Goal: Transaction & Acquisition: Purchase product/service

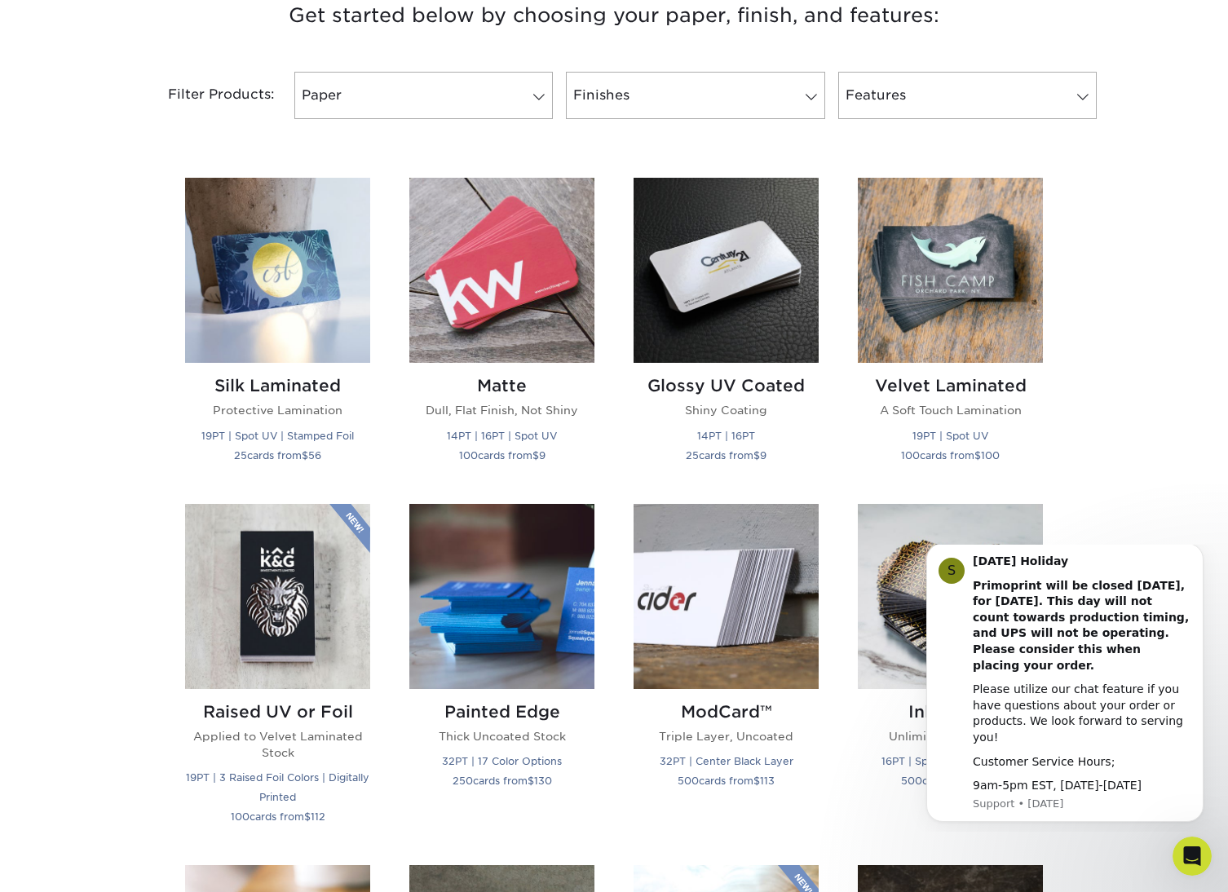
scroll to position [645, 0]
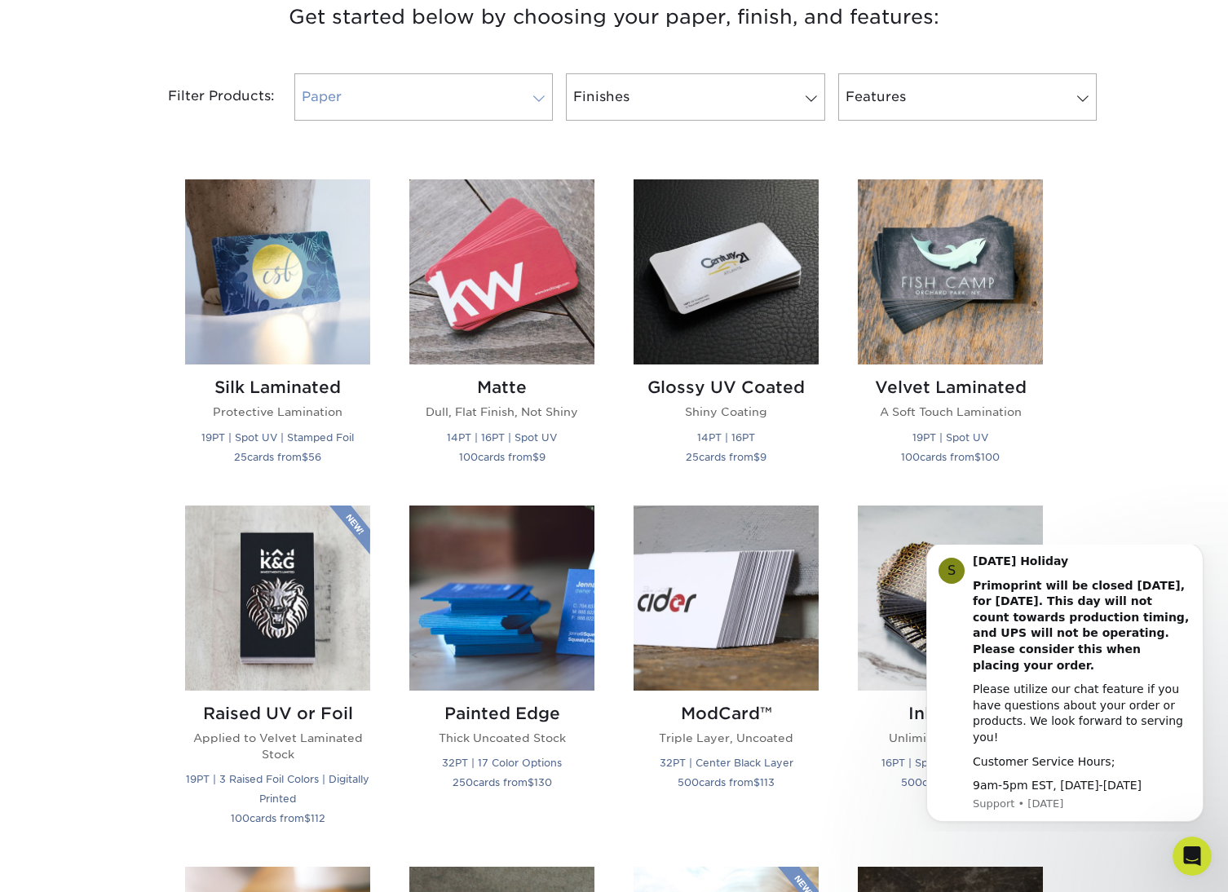
click at [498, 97] on link "Paper" at bounding box center [423, 96] width 259 height 47
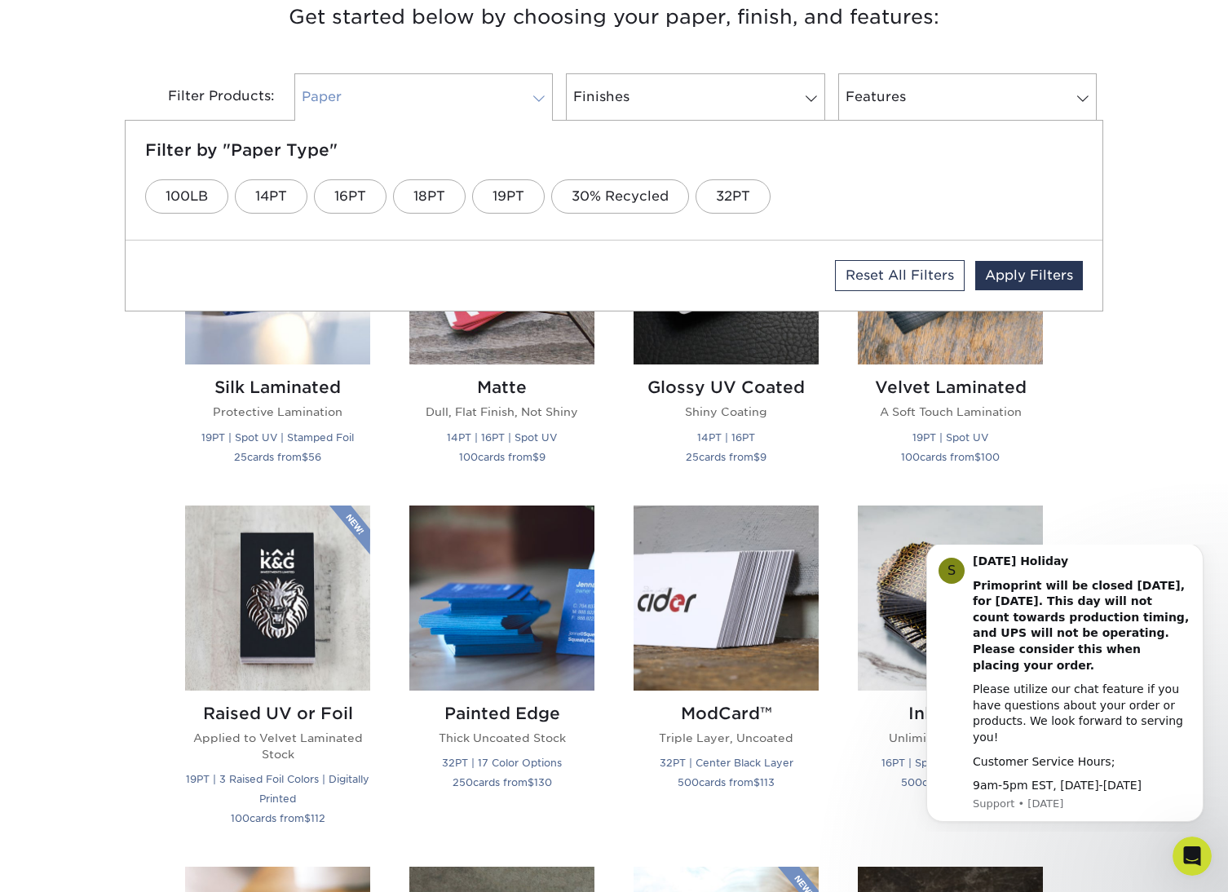
click at [503, 101] on link "Paper" at bounding box center [423, 96] width 259 height 47
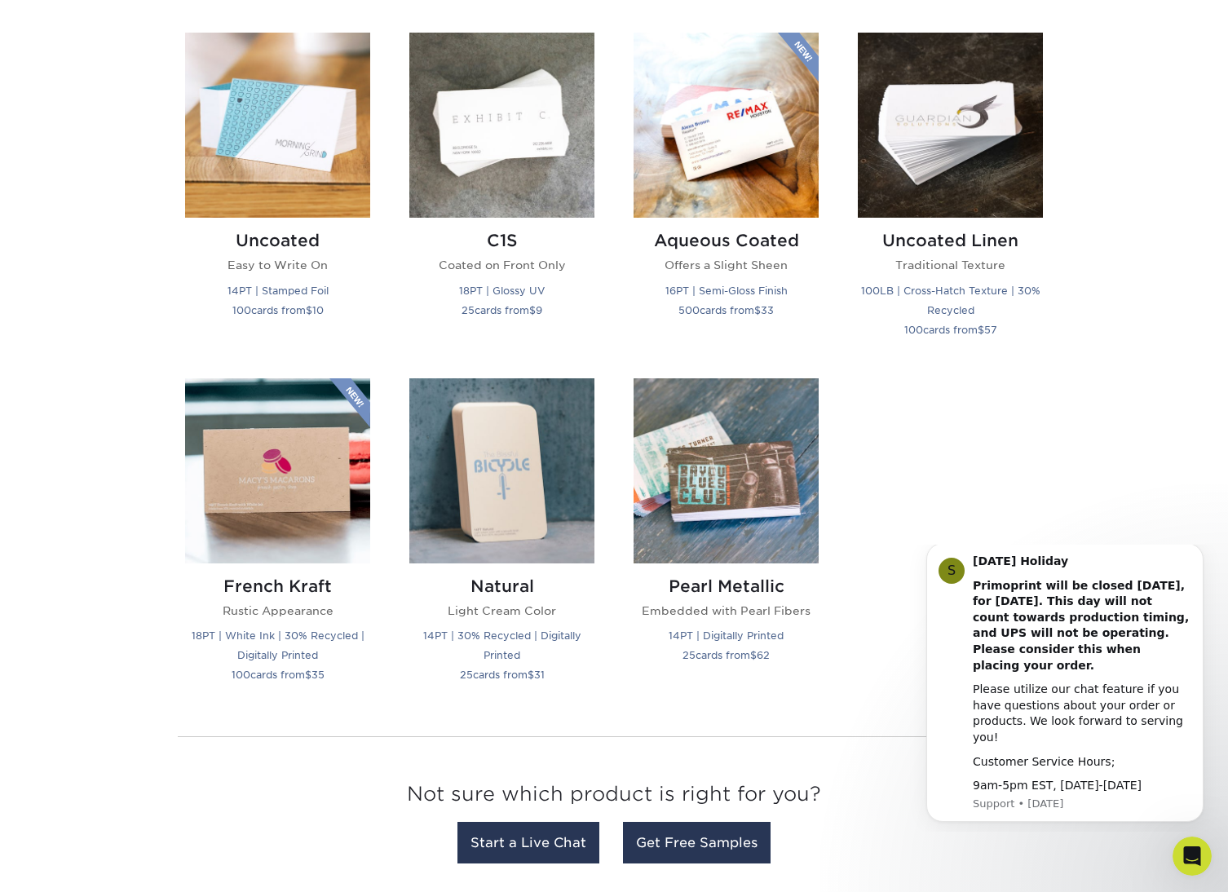
scroll to position [1484, 0]
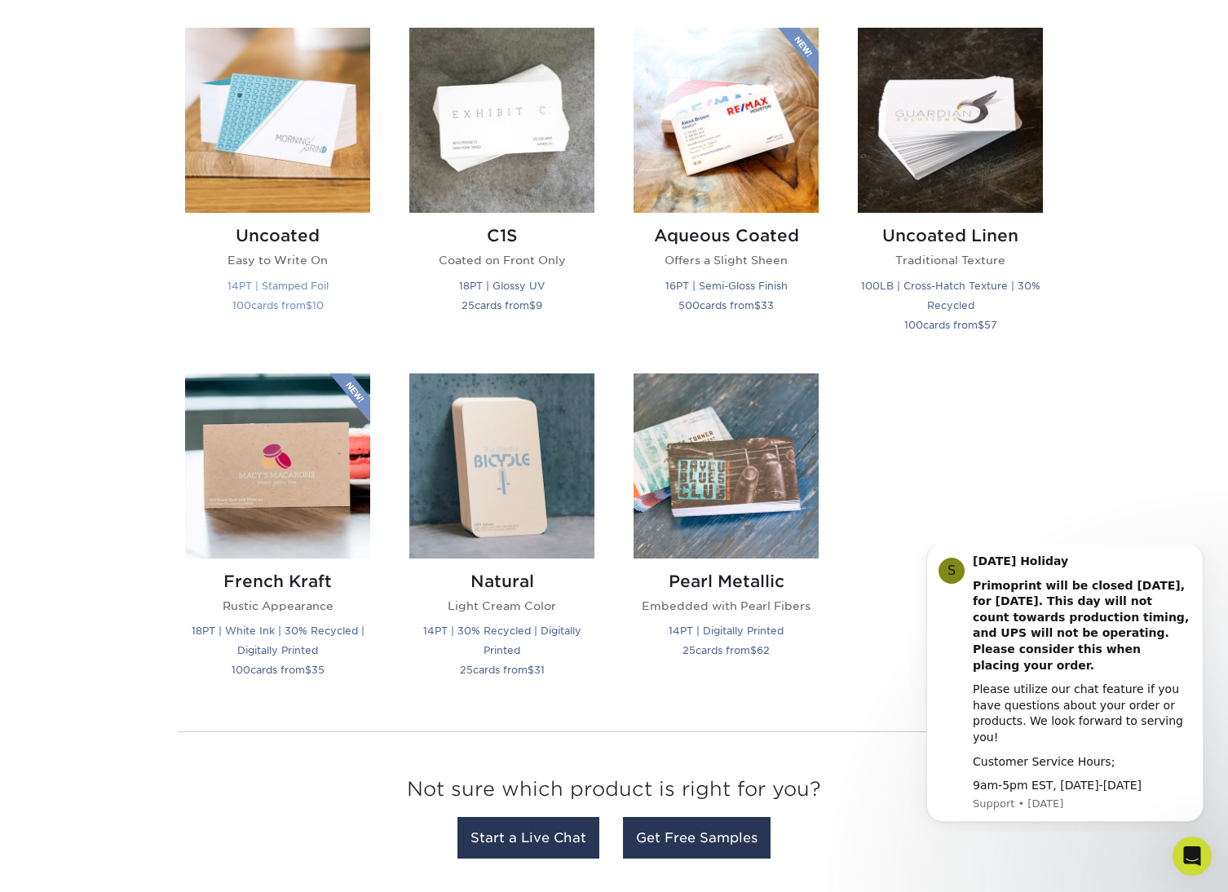
click at [298, 129] on img at bounding box center [277, 120] width 185 height 185
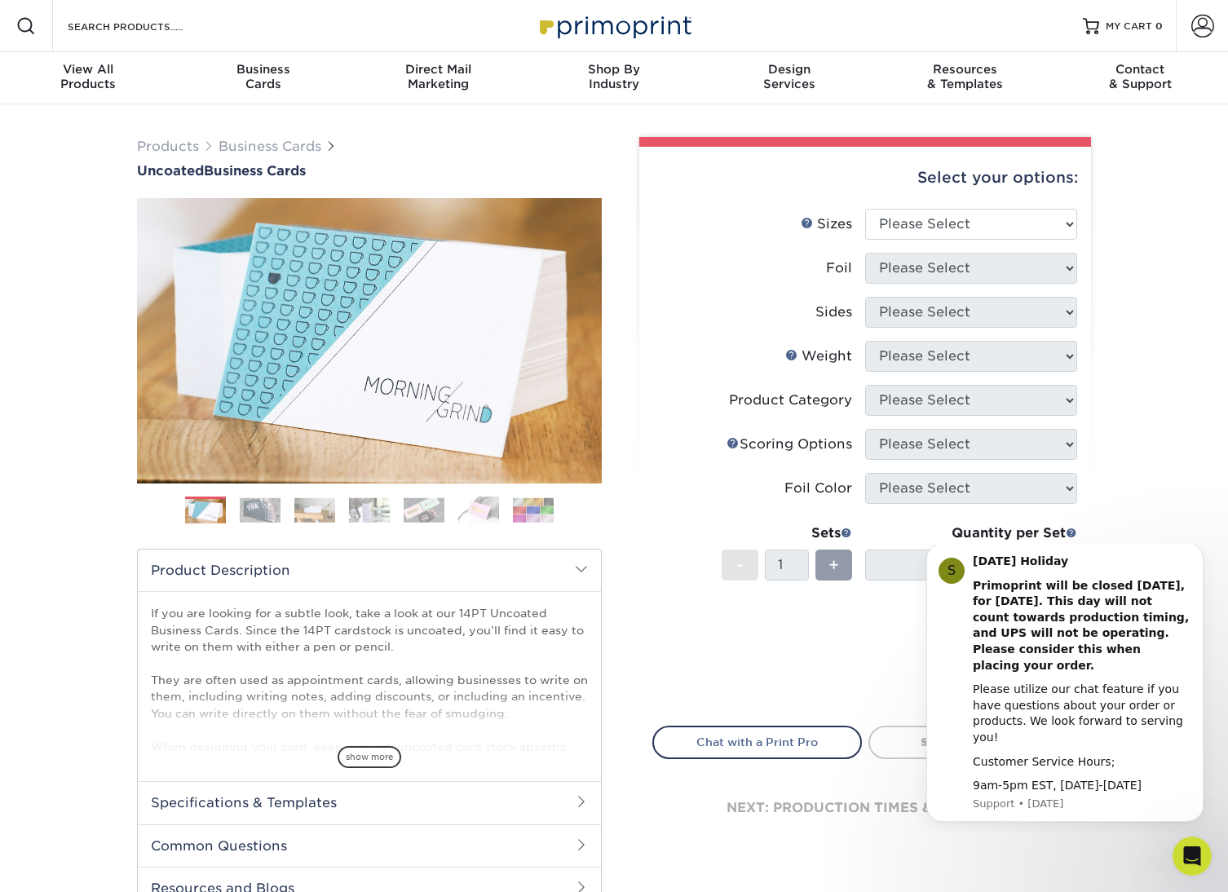
click at [251, 506] on img at bounding box center [260, 510] width 41 height 25
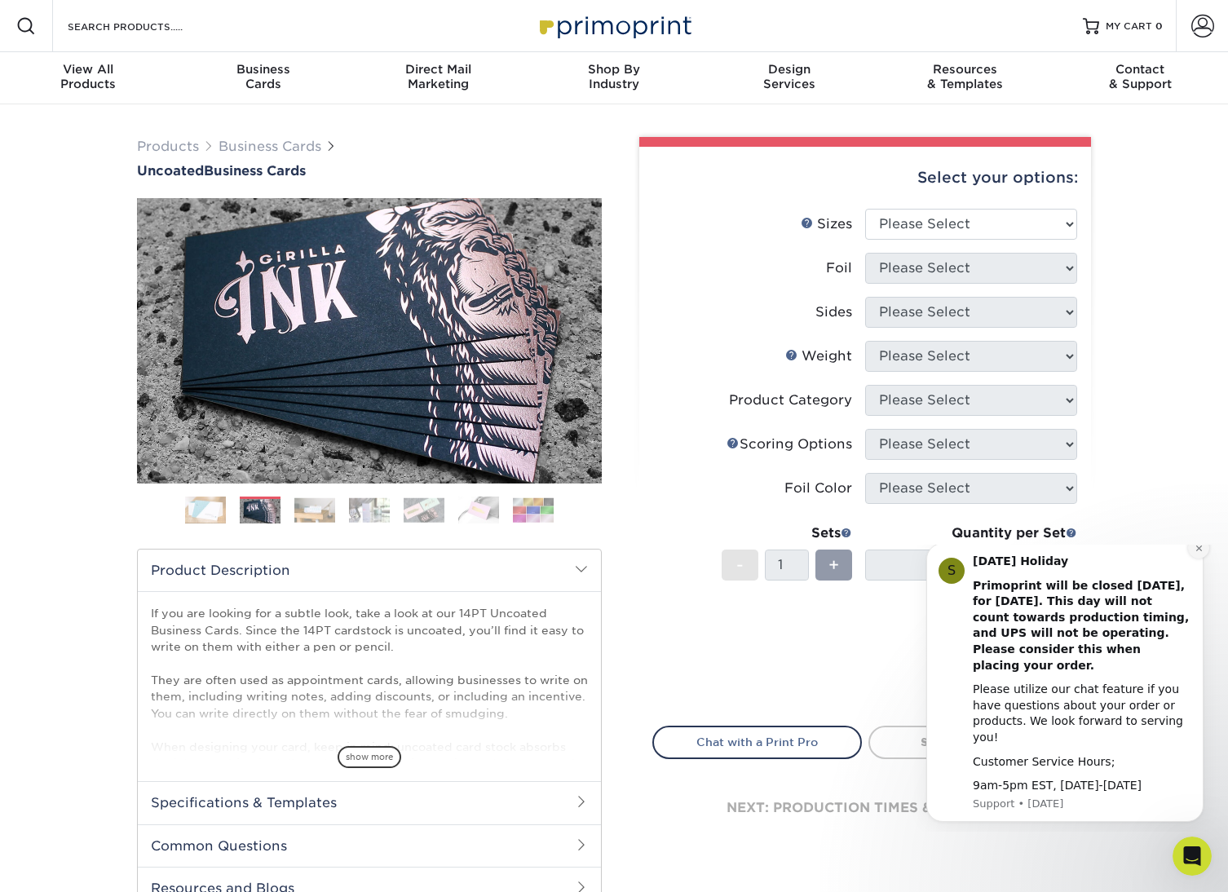
drag, startPoint x: 2108, startPoint y: 1108, endPoint x: 1198, endPoint y: 564, distance: 1060.8
click at [1198, 551] on icon "Dismiss notification" at bounding box center [1199, 548] width 6 height 6
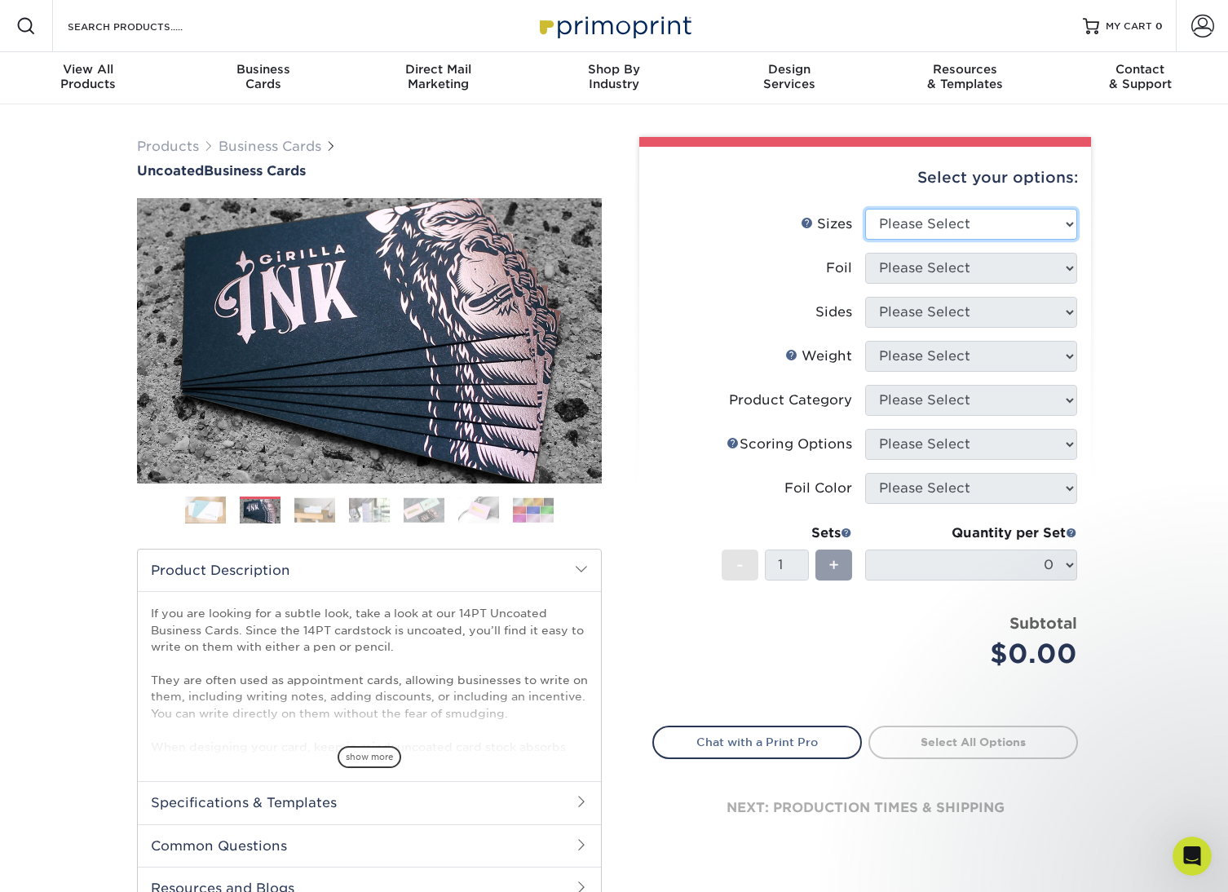
click at [1042, 212] on select "Please Select 1.5" x 3.5" - Mini 1.75" x 3.5" - Mini 2" x 3.5" - Standard 2" x …" at bounding box center [971, 224] width 212 height 31
select select "2.00x3.50"
click at [865, 209] on select "Please Select 1.5" x 3.5" - Mini 1.75" x 3.5" - Mini 2" x 3.5" - Standard 2" x …" at bounding box center [971, 224] width 212 height 31
click at [1068, 228] on select "Please Select 1.5" x 3.5" - Mini 1.75" x 3.5" - Mini 2" x 3.5" - Standard 2" x …" at bounding box center [971, 224] width 212 height 31
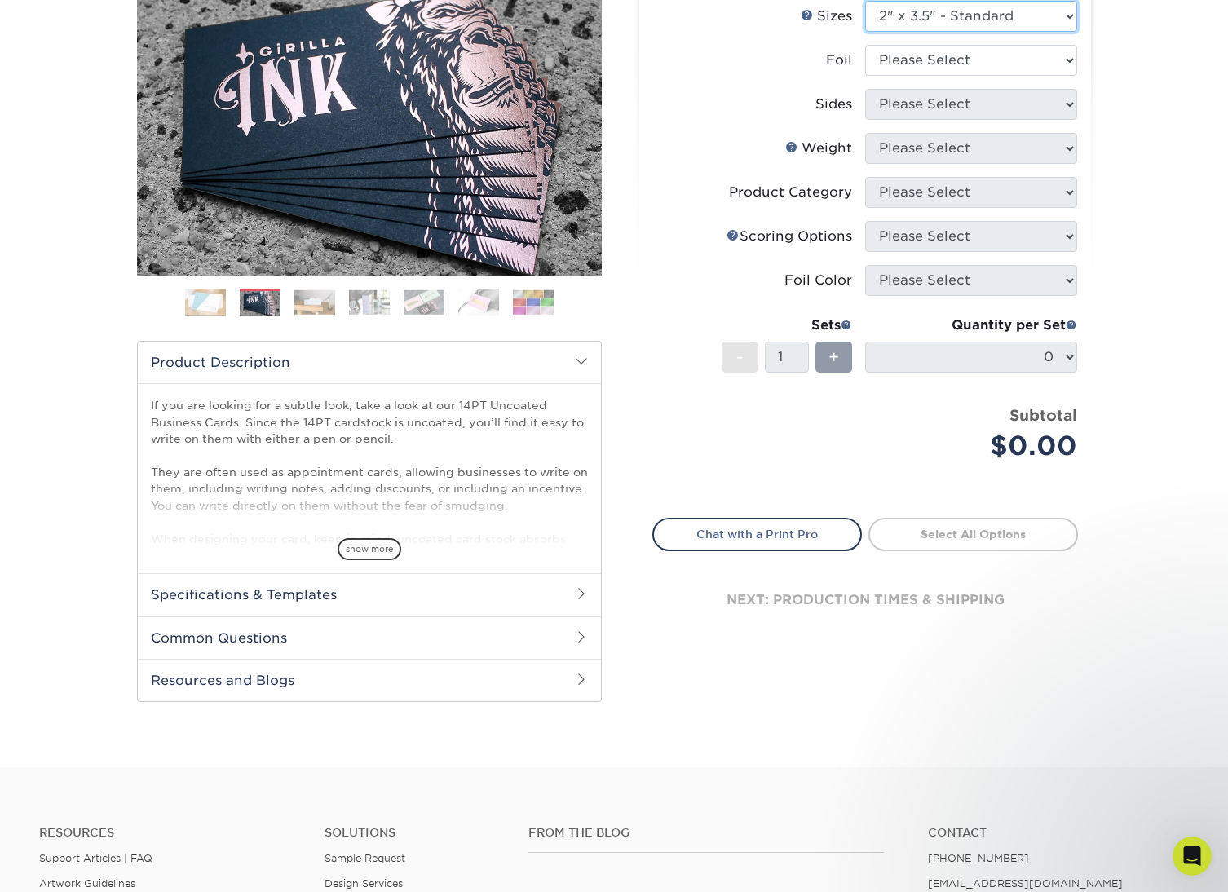
scroll to position [211, 0]
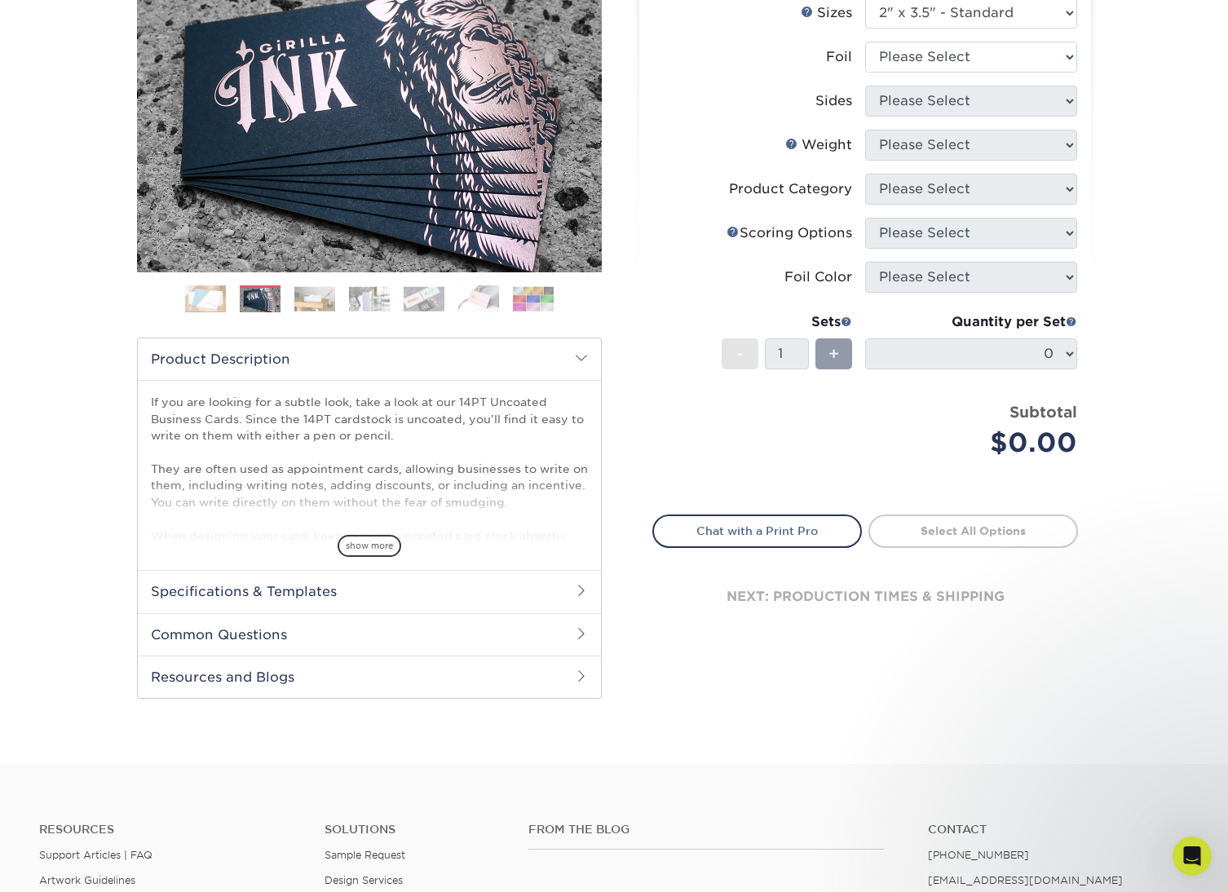
click at [321, 304] on img at bounding box center [314, 298] width 41 height 25
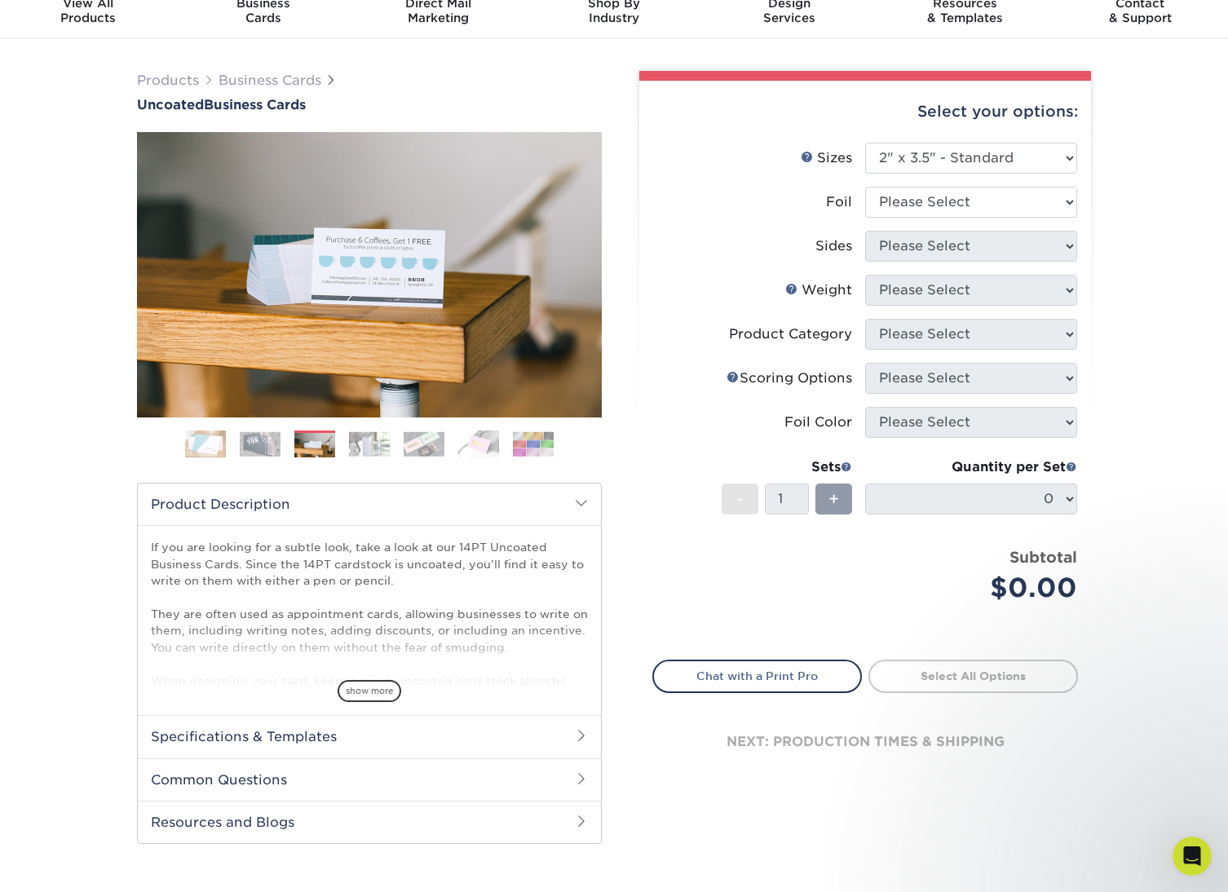
scroll to position [64, 0]
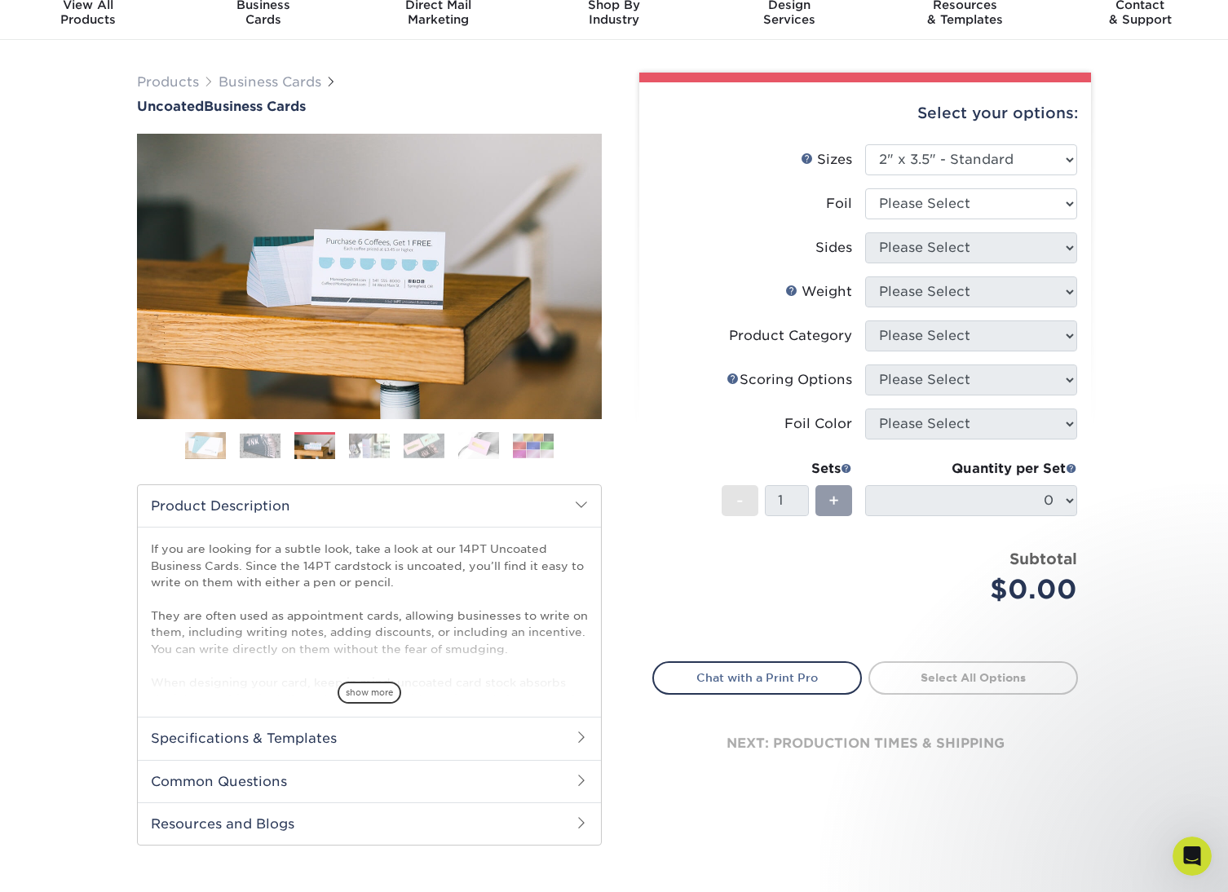
click at [358, 450] on img at bounding box center [369, 445] width 41 height 25
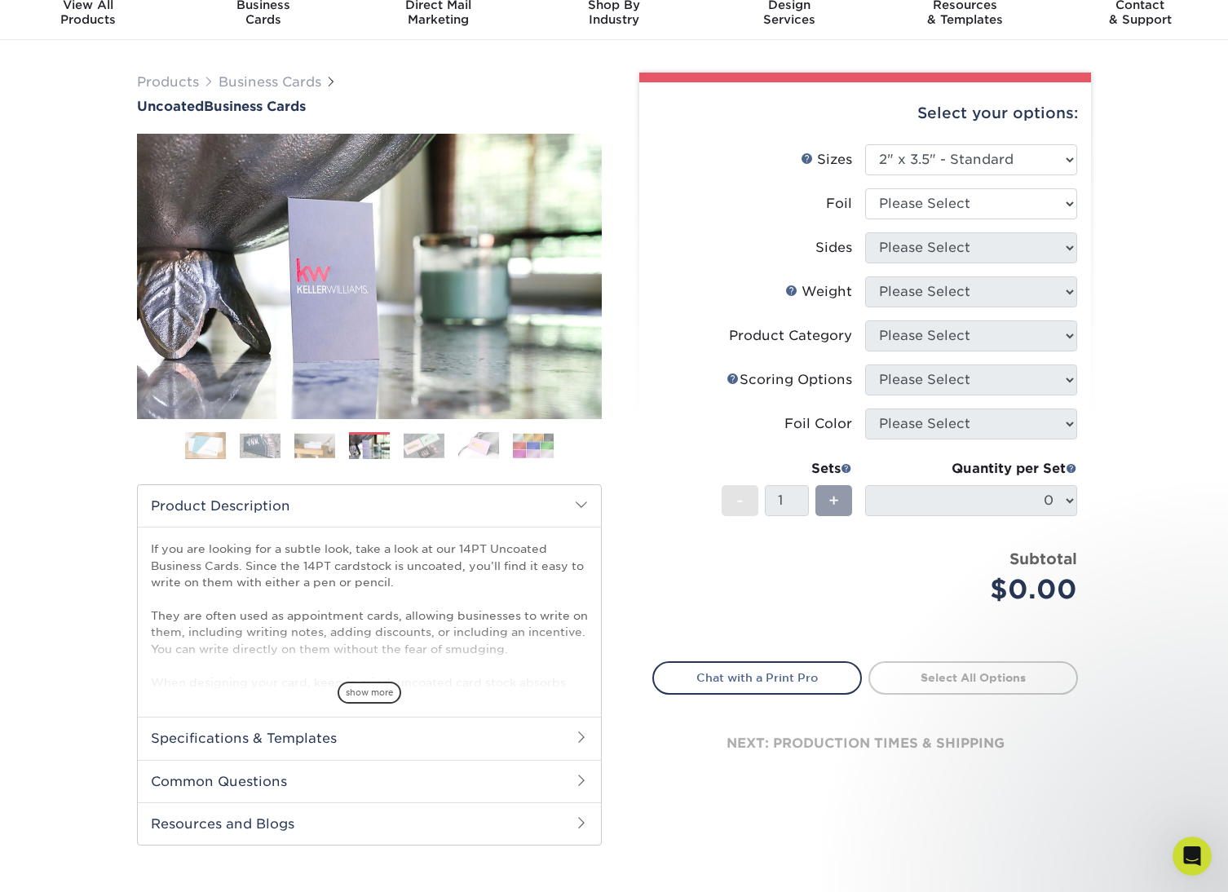
click at [423, 451] on img at bounding box center [424, 445] width 41 height 25
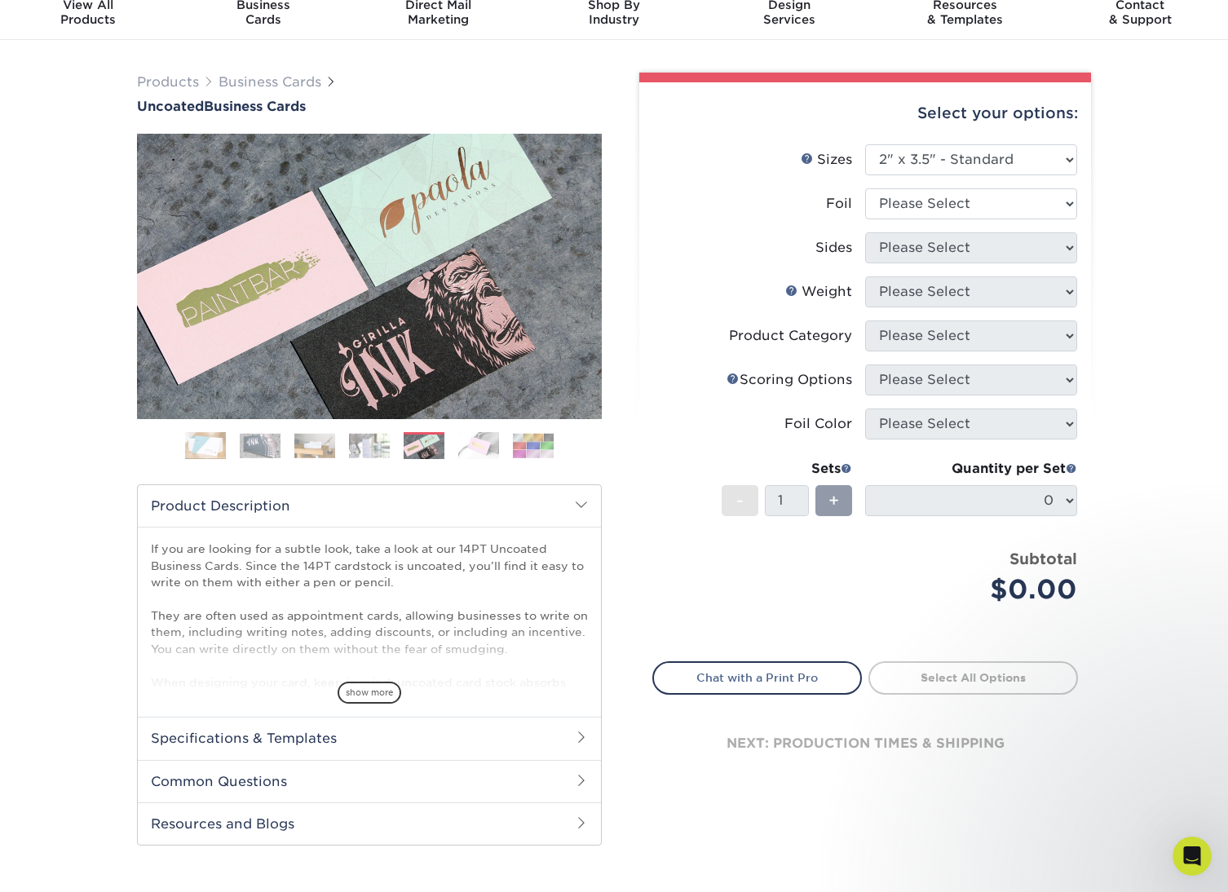
click at [478, 454] on img at bounding box center [478, 446] width 41 height 28
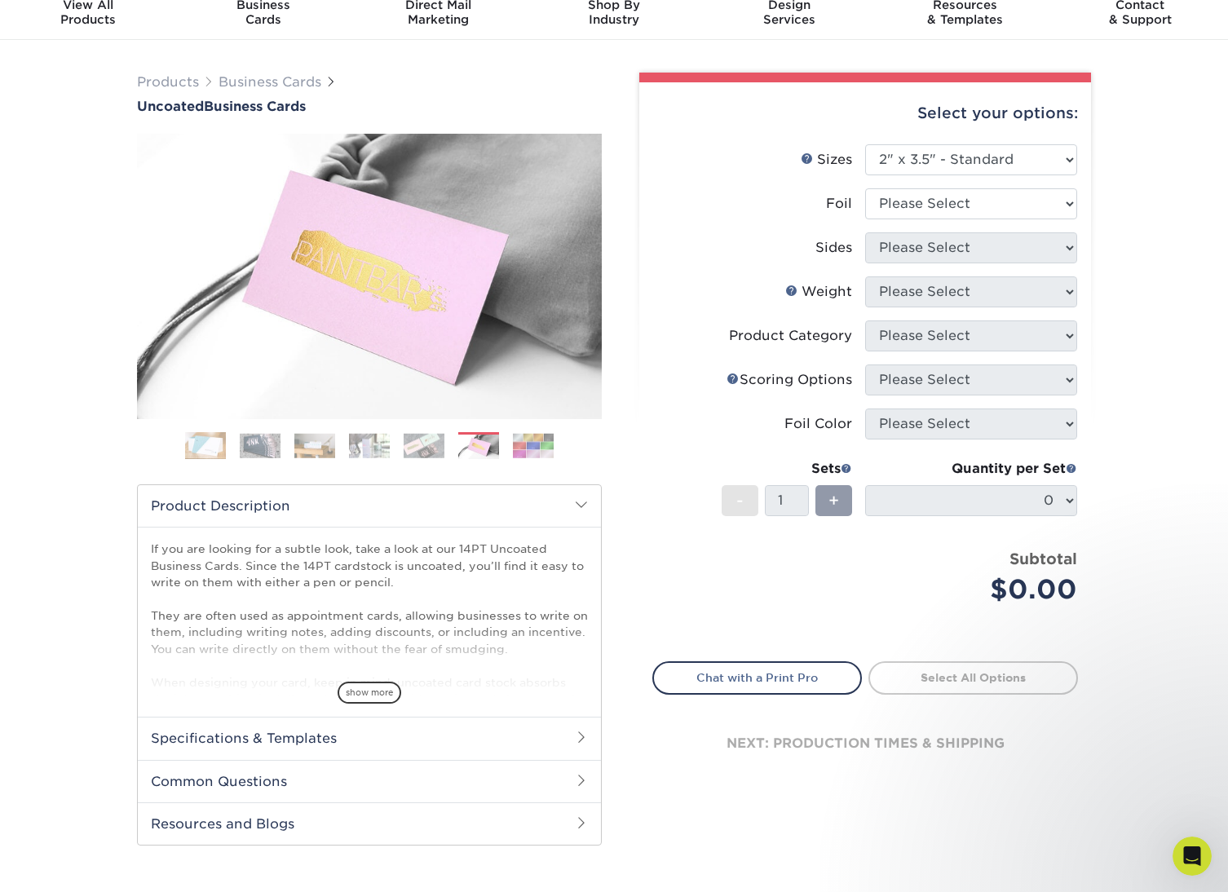
click at [535, 455] on img at bounding box center [533, 445] width 41 height 25
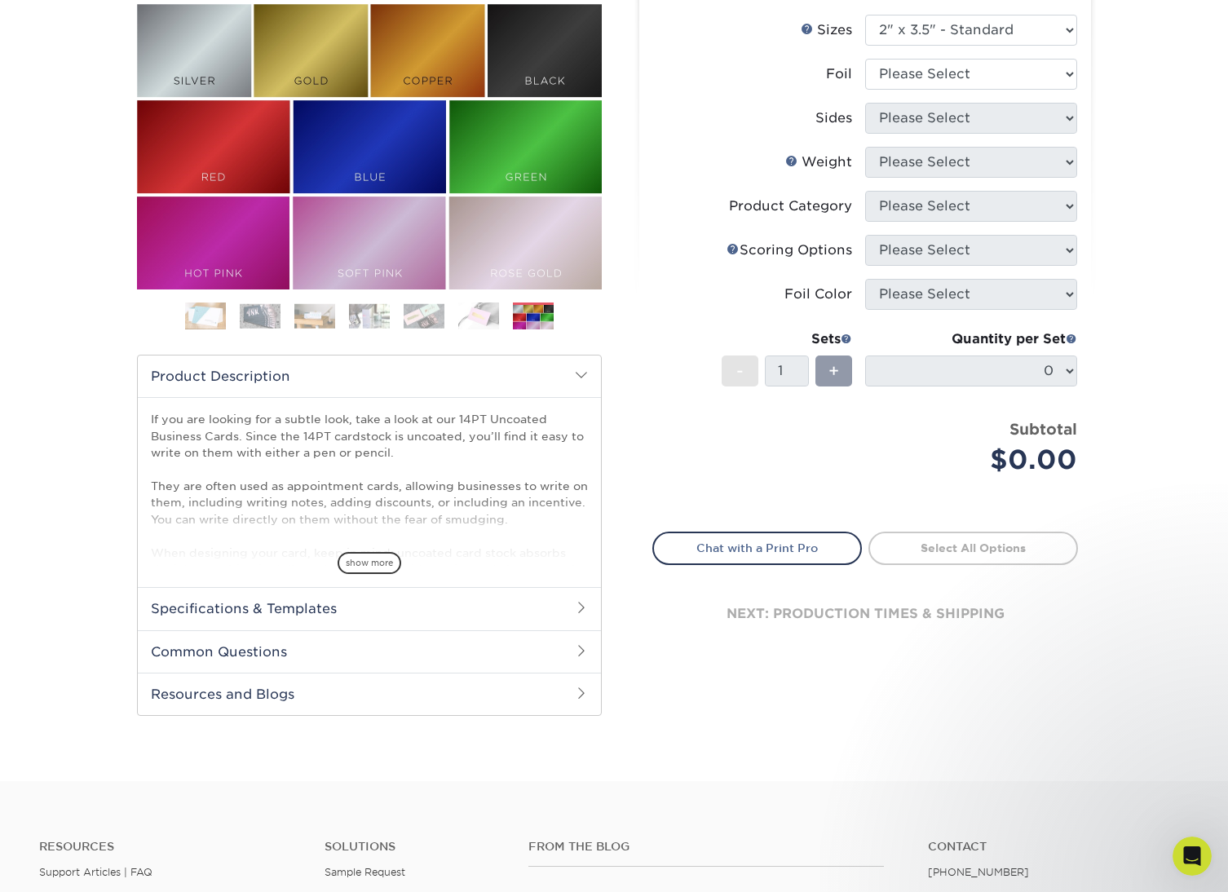
scroll to position [0, 0]
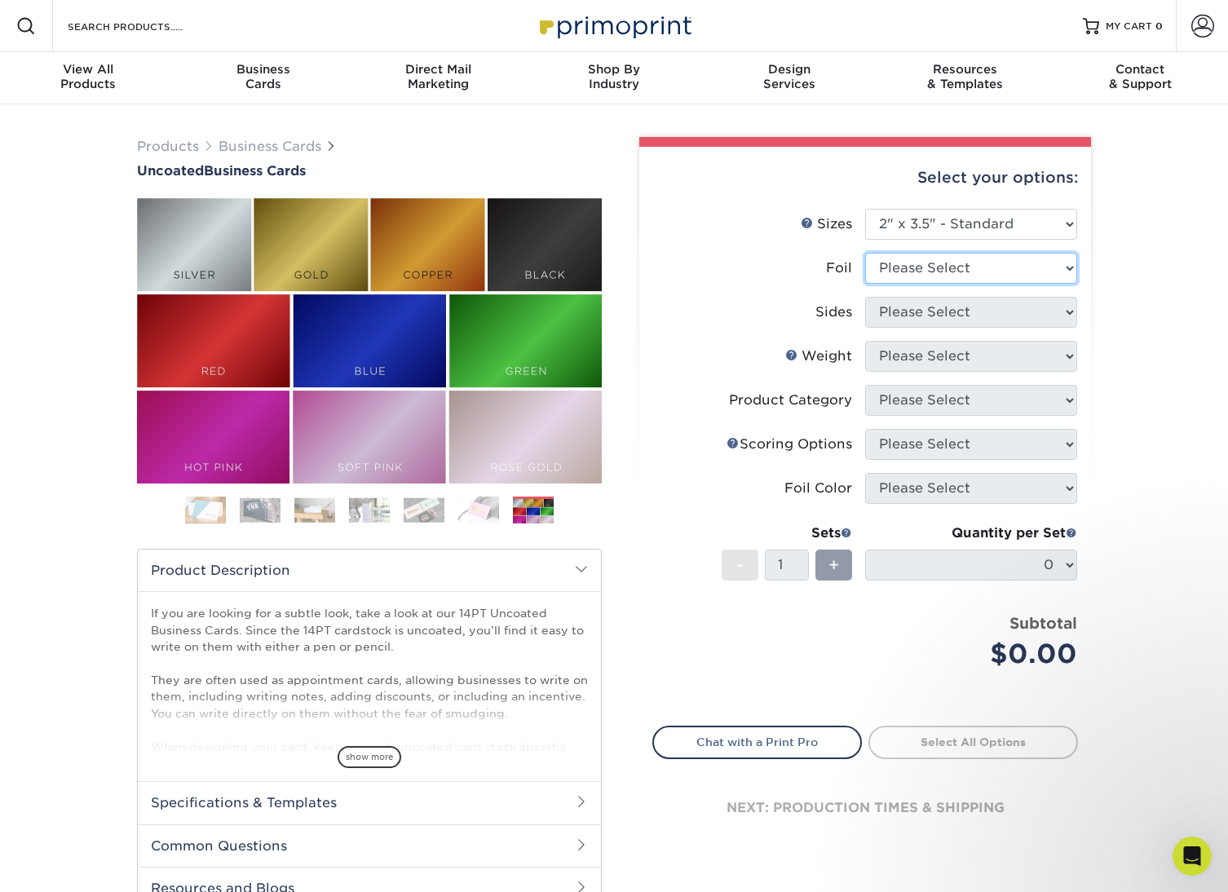
click at [1029, 268] on select "Please Select Yes No" at bounding box center [971, 268] width 212 height 31
select select "1"
click at [865, 253] on select "Please Select Yes No" at bounding box center [971, 268] width 212 height 31
click at [1041, 309] on select "Please Select Print Both Sides - Foil Back Only Print Both Sides - Foil Both Si…" at bounding box center [971, 312] width 212 height 31
click at [1001, 312] on select "Please Select Print Both Sides - Foil Back Only Print Both Sides - Foil Both Si…" at bounding box center [971, 312] width 212 height 31
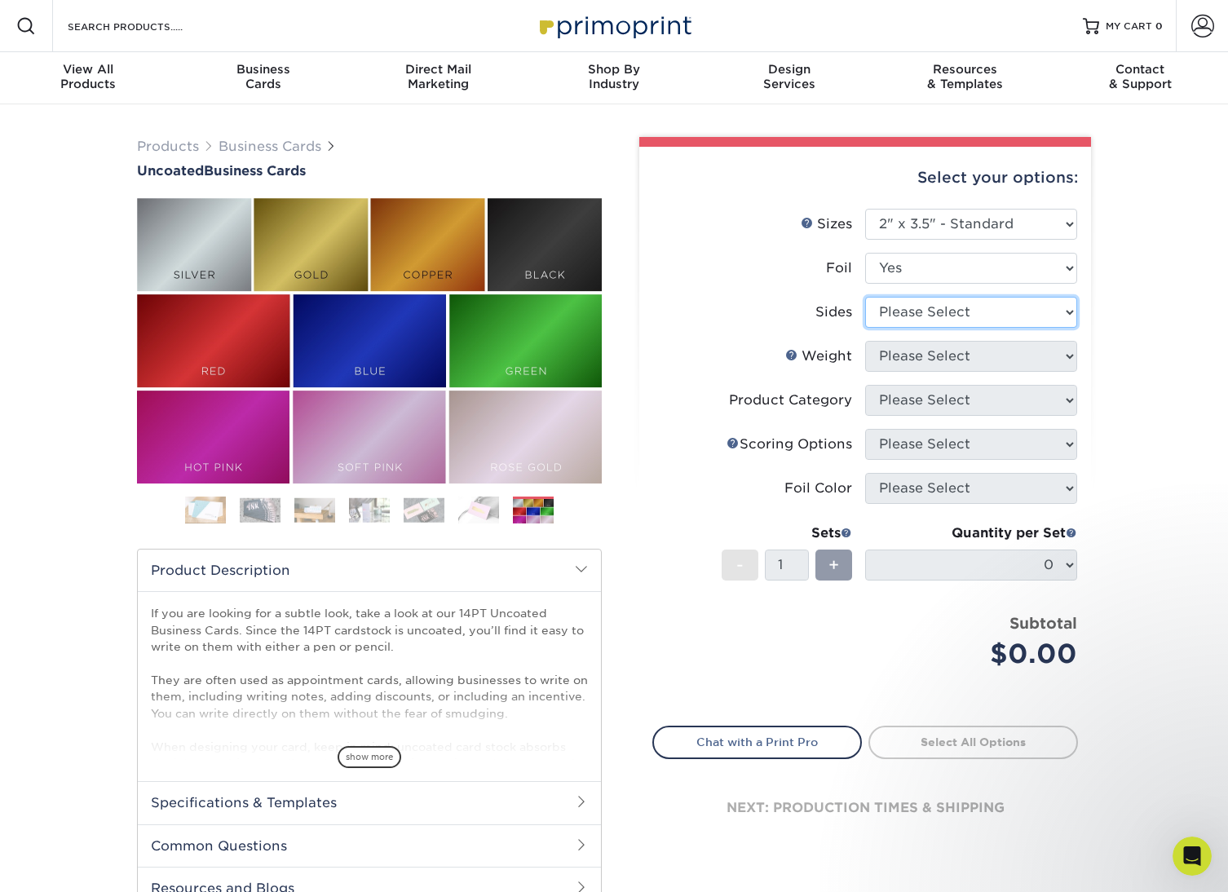
click at [1056, 316] on select "Please Select Print Both Sides - Foil Back Only Print Both Sides - Foil Both Si…" at bounding box center [971, 312] width 212 height 31
